Goal: Information Seeking & Learning: Learn about a topic

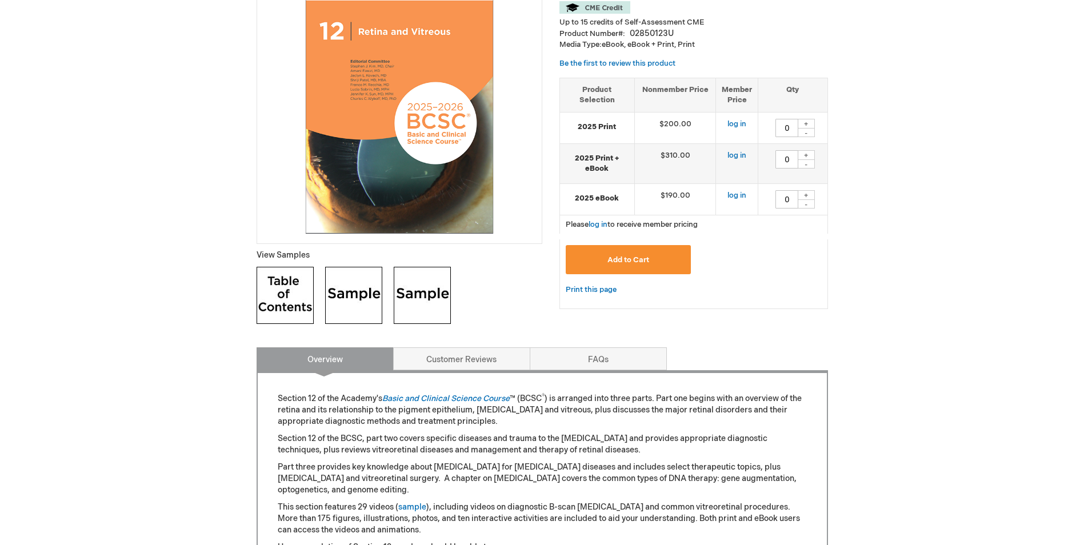
scroll to position [94, 0]
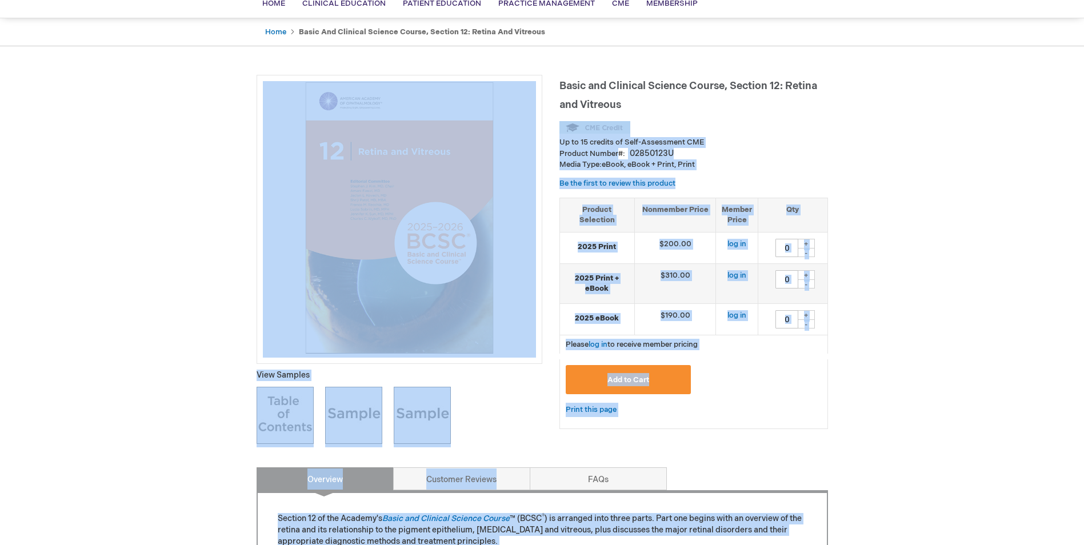
drag, startPoint x: 562, startPoint y: 85, endPoint x: 656, endPoint y: 99, distance: 95.3
drag, startPoint x: 656, startPoint y: 99, endPoint x: 649, endPoint y: 98, distance: 6.9
click at [656, 99] on h1 "Basic and Clinical Science Course, Section 12: Retina and Vitreous" at bounding box center [693, 94] width 268 height 38
drag, startPoint x: 555, startPoint y: 81, endPoint x: 628, endPoint y: 87, distance: 73.3
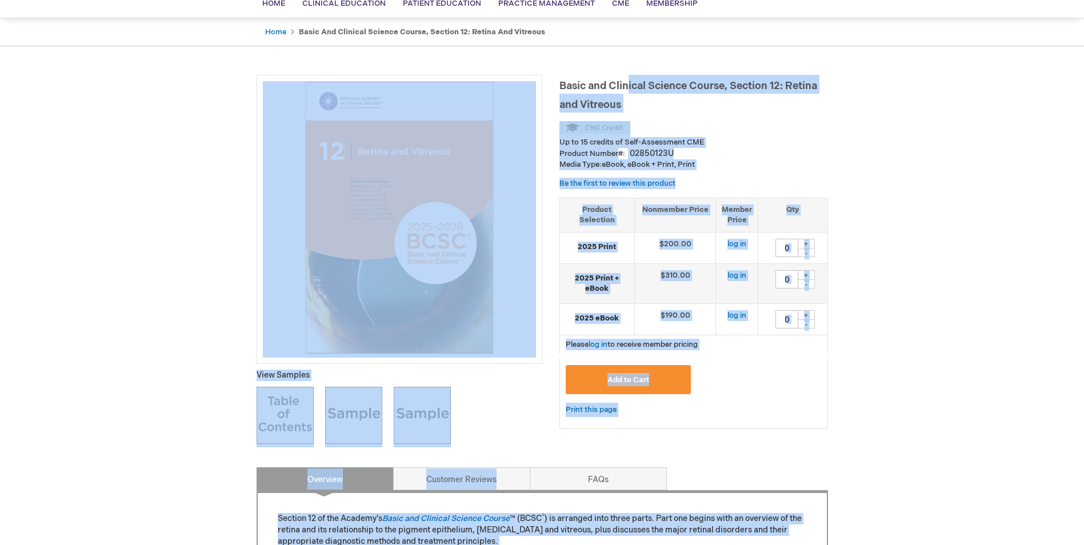
drag, startPoint x: 628, startPoint y: 87, endPoint x: 595, endPoint y: 86, distance: 32.6
click at [628, 87] on span "Basic and Clinical Science Course, Section 12: Retina and Vitreous" at bounding box center [688, 95] width 258 height 31
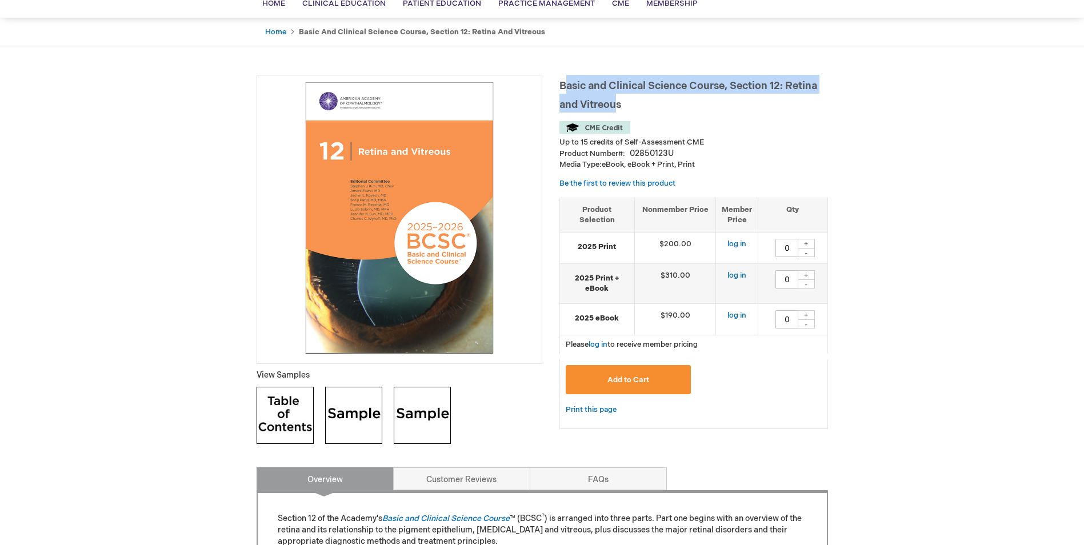
drag, startPoint x: 563, startPoint y: 85, endPoint x: 616, endPoint y: 97, distance: 53.9
click at [616, 97] on h1 "Basic and Clinical Science Course, Section 12: Retina and Vitreous" at bounding box center [693, 94] width 268 height 38
drag, startPoint x: 616, startPoint y: 97, endPoint x: 586, endPoint y: 86, distance: 31.4
click at [613, 94] on h1 "Basic and Clinical Science Course, Section 12: Retina and Vitreous" at bounding box center [693, 94] width 268 height 38
drag, startPoint x: 561, startPoint y: 84, endPoint x: 629, endPoint y: 99, distance: 70.3
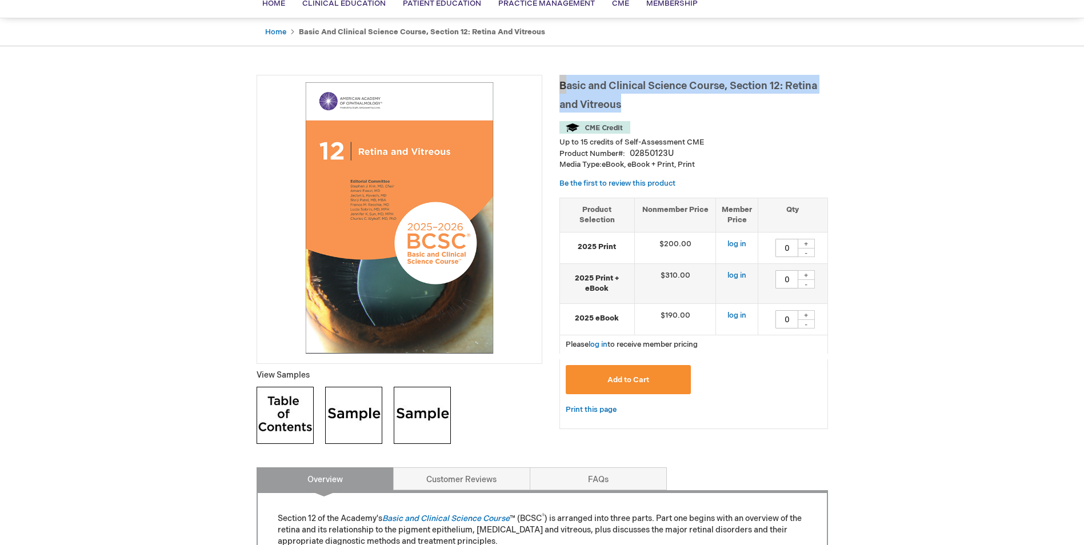
click at [629, 99] on h1 "Basic and Clinical Science Course, Section 12: Retina and Vitreous" at bounding box center [693, 94] width 268 height 38
drag, startPoint x: 629, startPoint y: 99, endPoint x: 605, endPoint y: 93, distance: 25.4
copy span "Basic and Clinical Science Course, Section 12: Retina and Vitreous"
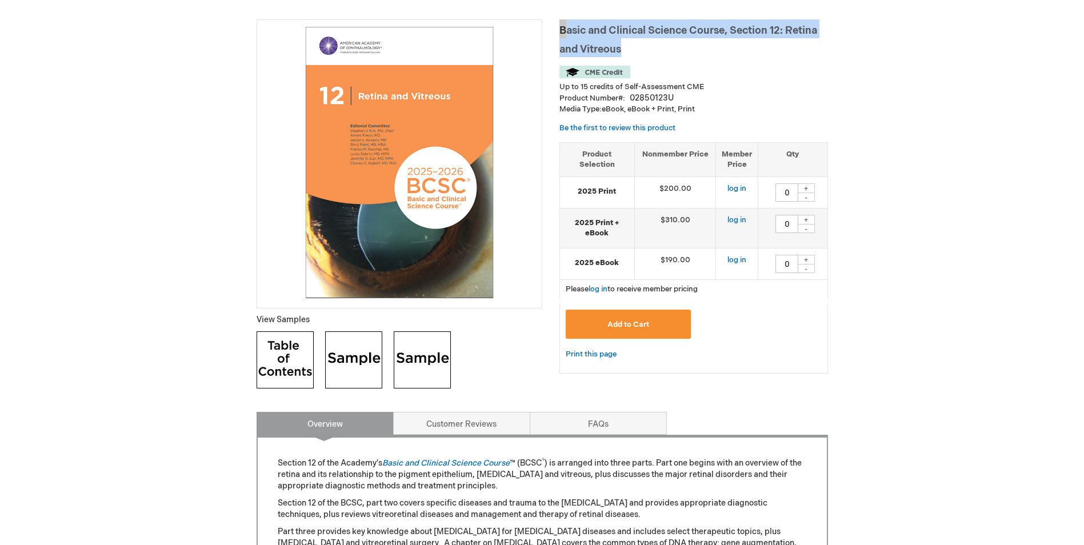
scroll to position [0, 0]
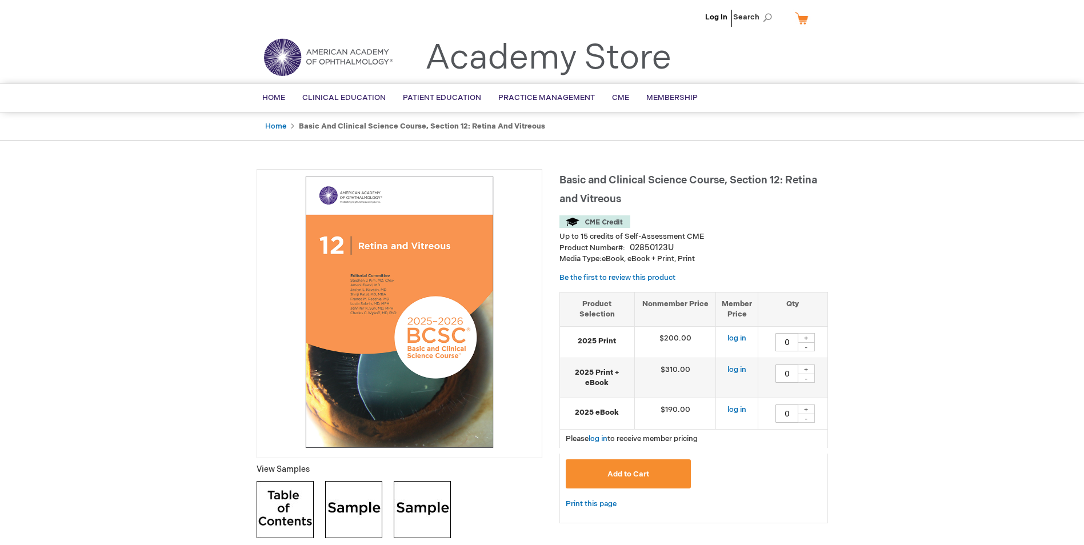
click at [387, 55] on img at bounding box center [327, 57] width 137 height 41
